Goal: Transaction & Acquisition: Purchase product/service

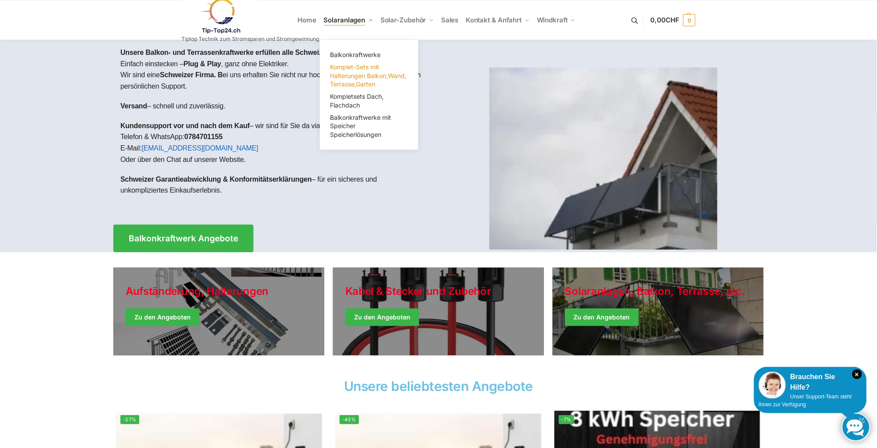
click at [347, 68] on span "Komplet-Sets mit Halterungen Balkon,Wand, Terrasse,Garten" at bounding box center [368, 75] width 76 height 25
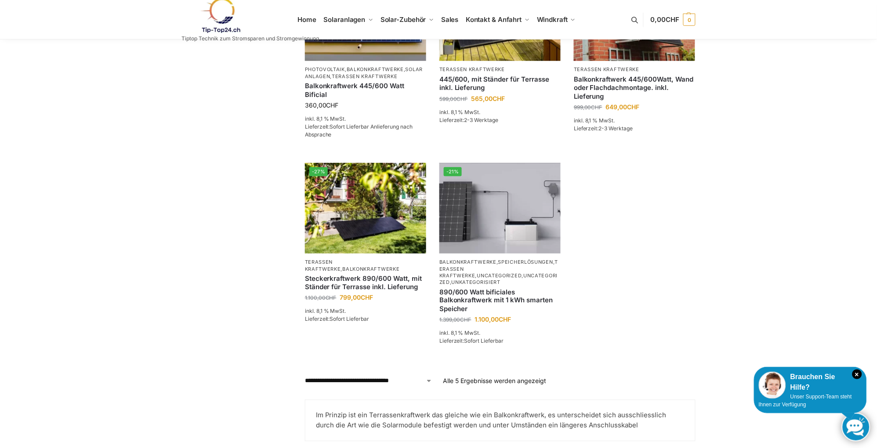
scroll to position [246, 0]
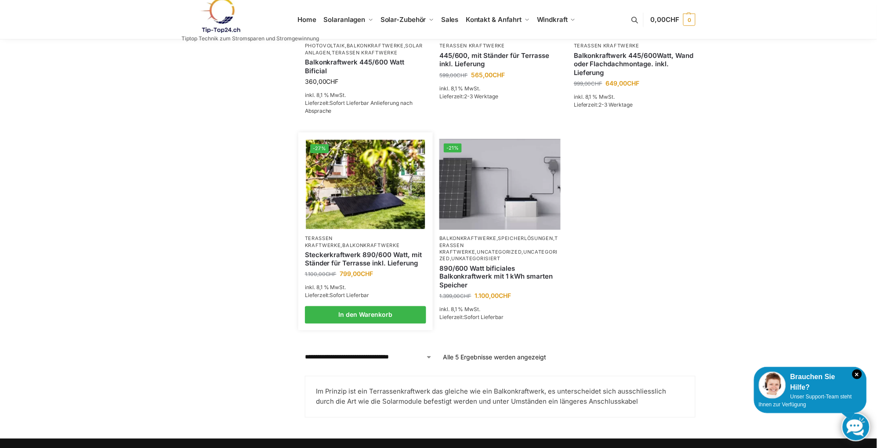
click at [358, 253] on link "Steckerkraftwerk 890/600 Watt, mit Ständer für Terrasse inkl. Lieferung" at bounding box center [365, 259] width 121 height 17
